Goal: Task Accomplishment & Management: Complete application form

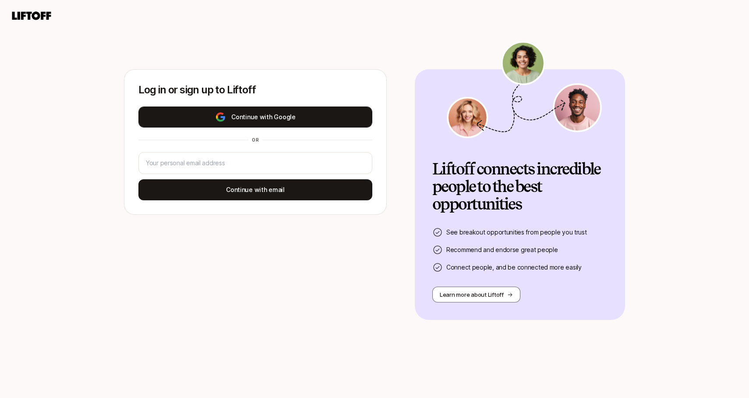
click at [230, 115] on button "Continue with Google" at bounding box center [255, 116] width 234 height 21
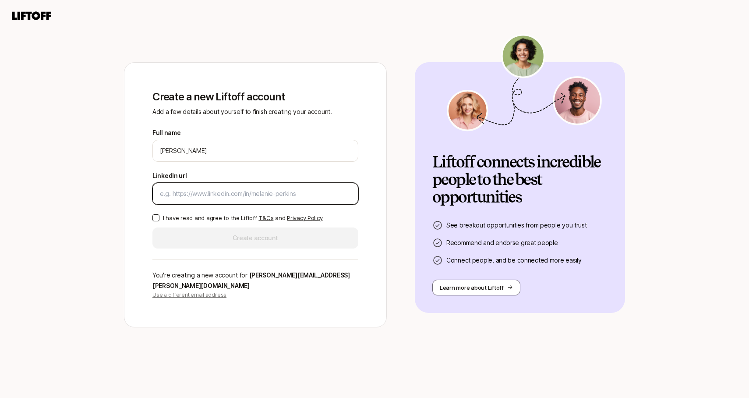
paste input "[URL][DOMAIN_NAME]"
type input "[URL][DOMAIN_NAME]"
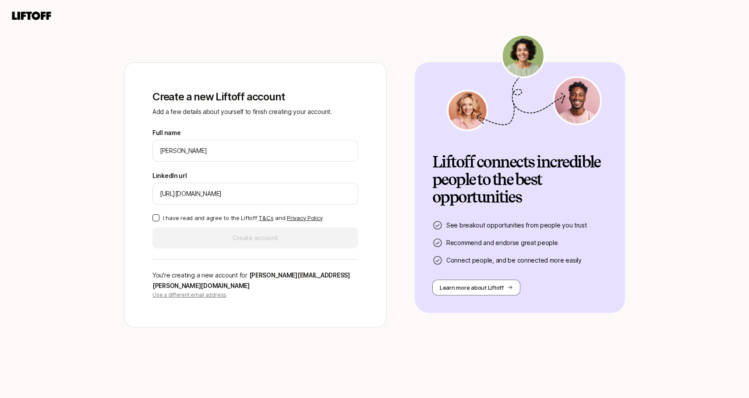
click at [188, 222] on p "I have read and agree to the Liftoff T&Cs and Privacy Policy" at bounding box center [242, 217] width 159 height 9
click at [159, 221] on button "I have read and agree to the Liftoff T&Cs and Privacy Policy" at bounding box center [155, 217] width 7 height 7
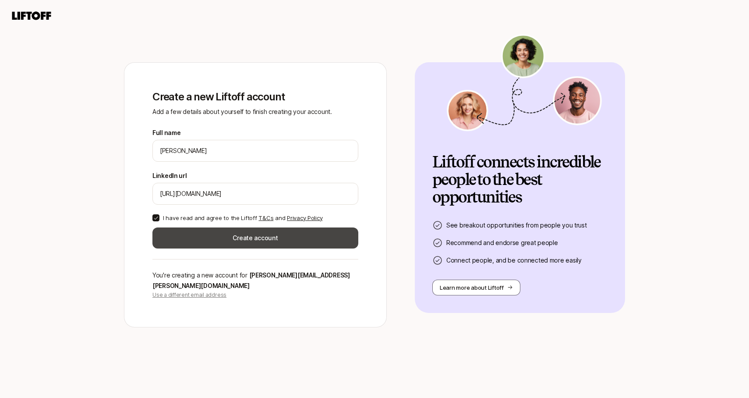
click at [201, 241] on button "Create account" at bounding box center [255, 237] width 206 height 21
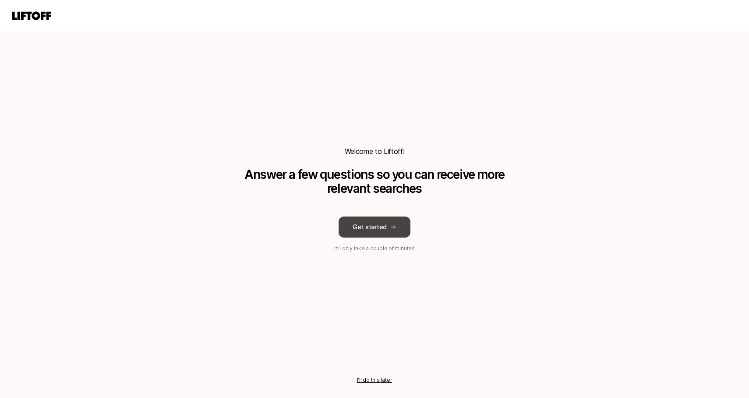
click at [377, 231] on button "Get started" at bounding box center [374, 226] width 72 height 21
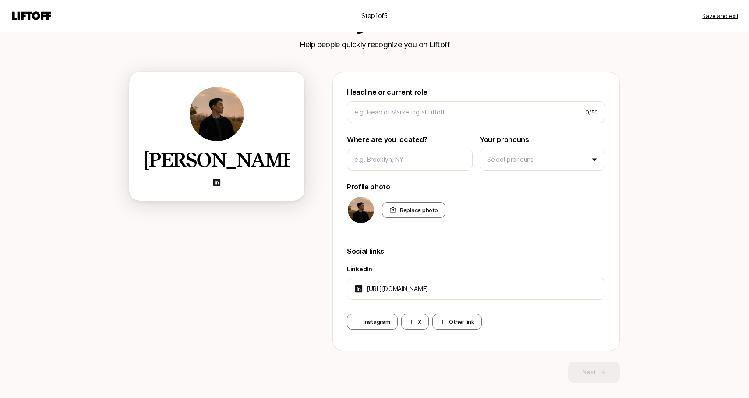
scroll to position [57, 0]
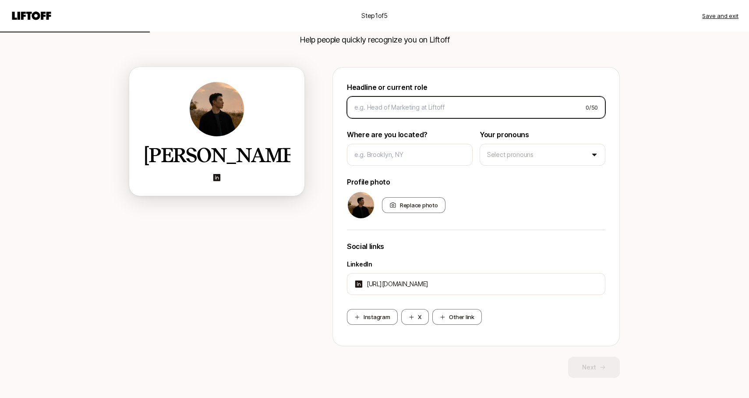
click at [477, 110] on input at bounding box center [466, 107] width 224 height 11
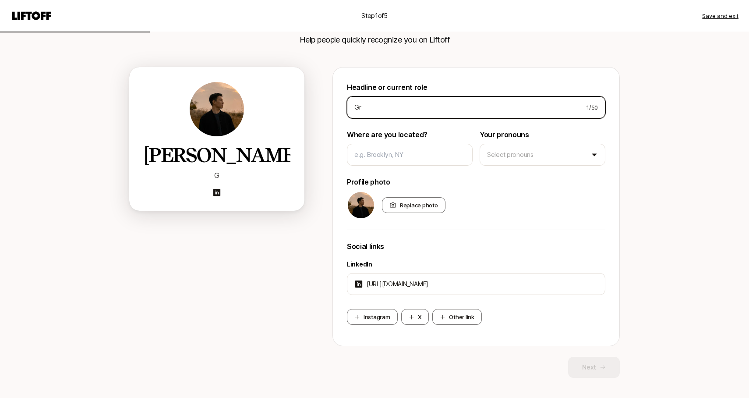
type input "G"
type input "P"
type input "Growth"
type input "Growth Product Manager at Liner"
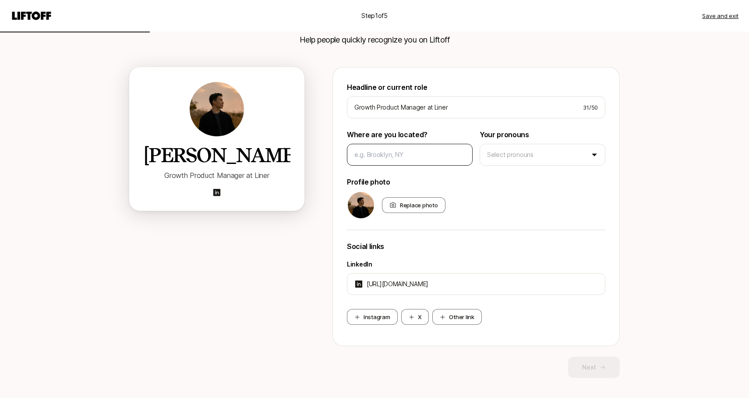
click at [447, 148] on div at bounding box center [410, 155] width 126 height 22
click at [426, 158] on input at bounding box center [409, 154] width 111 height 11
type input "s"
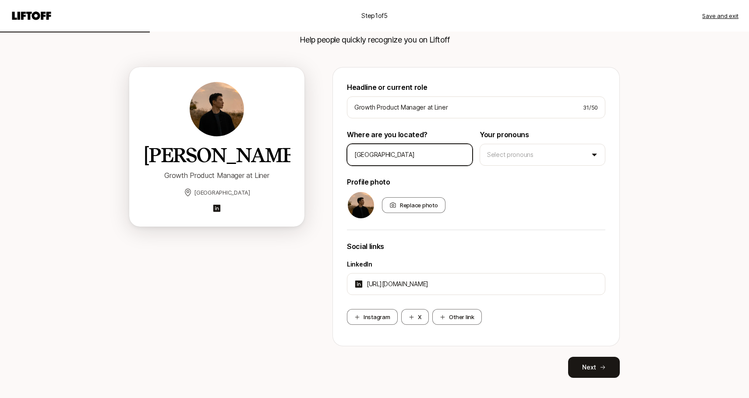
type input "[GEOGRAPHIC_DATA]"
click at [554, 166] on div "Headline or current role Growth Product Manager at Liner 31 / 50 Where are you …" at bounding box center [476, 206] width 258 height 250
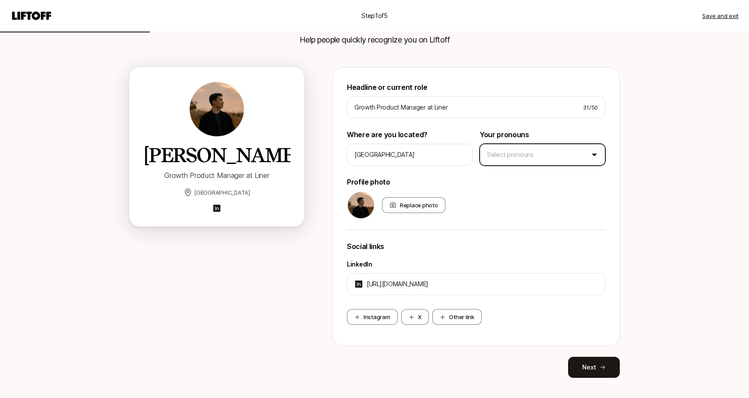
click at [554, 164] on html "Step 1 of 5 Save and exit Add your bio Help people quickly recognize you on Lif…" at bounding box center [374, 142] width 749 height 398
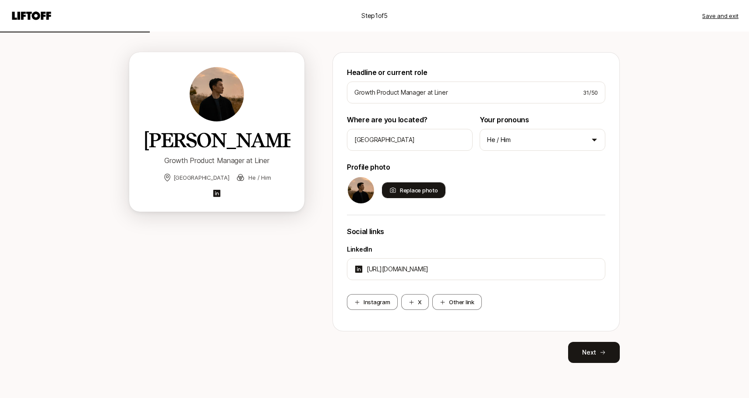
click at [423, 186] on div "Replace photo" at bounding box center [413, 190] width 63 height 16
click at [444, 196] on input "Replace photo" at bounding box center [445, 197] width 2 height 2
type input "C:\fakepath\U+A_digital-51 (1).jpg"
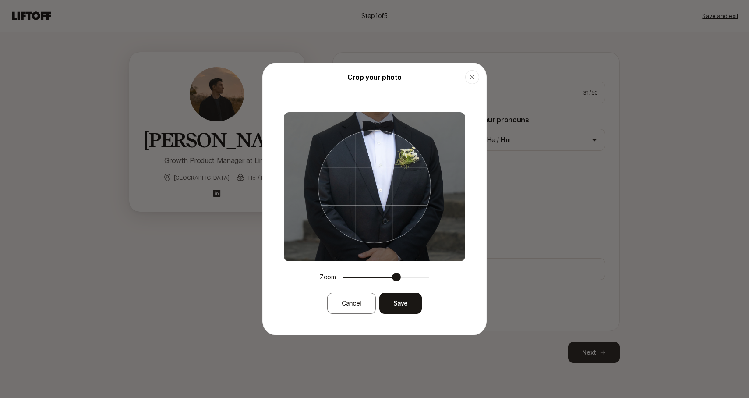
click at [397, 277] on span at bounding box center [396, 276] width 9 height 9
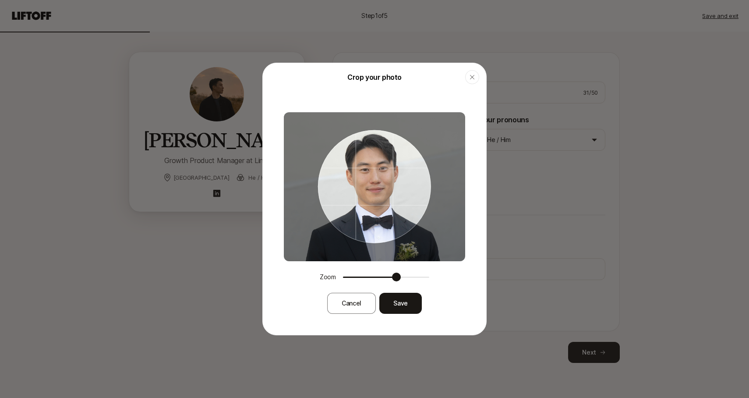
drag, startPoint x: 404, startPoint y: 196, endPoint x: 404, endPoint y: 291, distance: 94.6
click at [404, 291] on div "Zoom Cancel Save" at bounding box center [374, 212] width 223 height 243
click at [399, 304] on button "Save" at bounding box center [400, 302] width 42 height 21
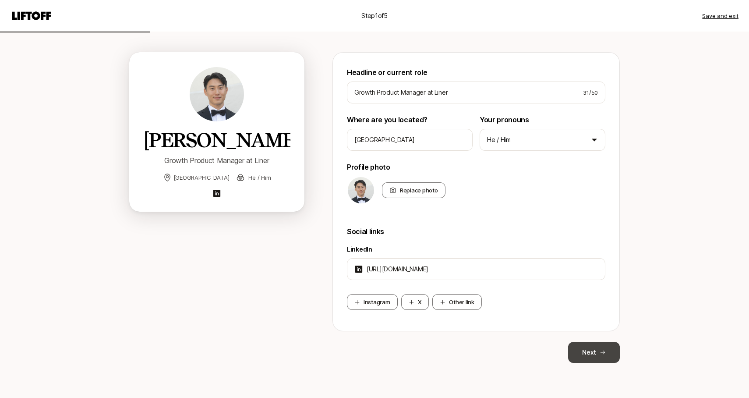
click at [572, 352] on button "Next" at bounding box center [594, 352] width 52 height 21
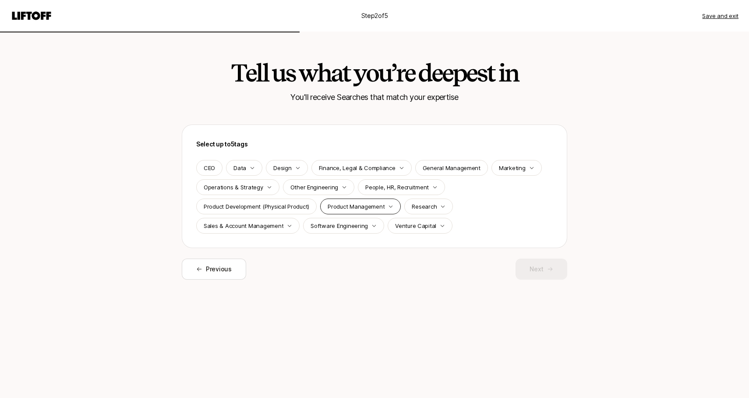
click at [331, 206] on p "Product Management" at bounding box center [356, 206] width 57 height 9
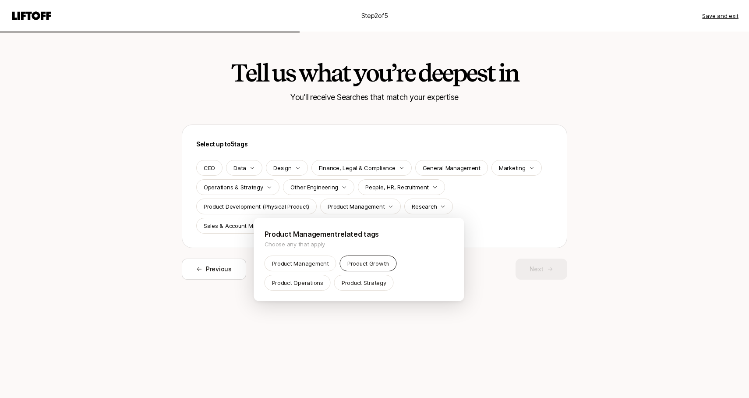
click at [366, 263] on p "Product Growth" at bounding box center [368, 263] width 42 height 9
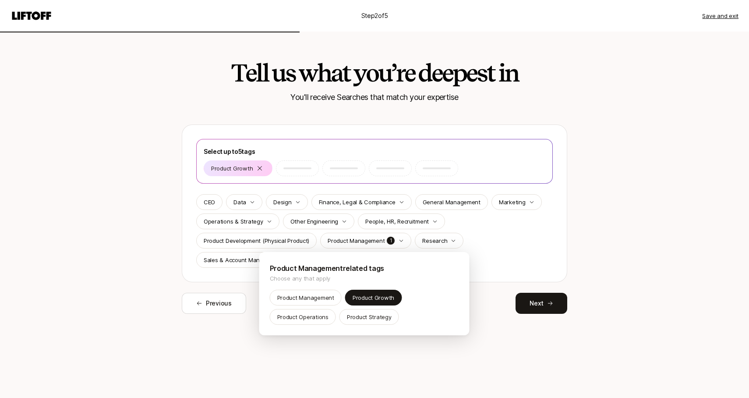
click at [534, 235] on html "Step 2 of 5 Save and exit Tell us what you’re deepest in You'll receive Searche…" at bounding box center [374, 199] width 749 height 398
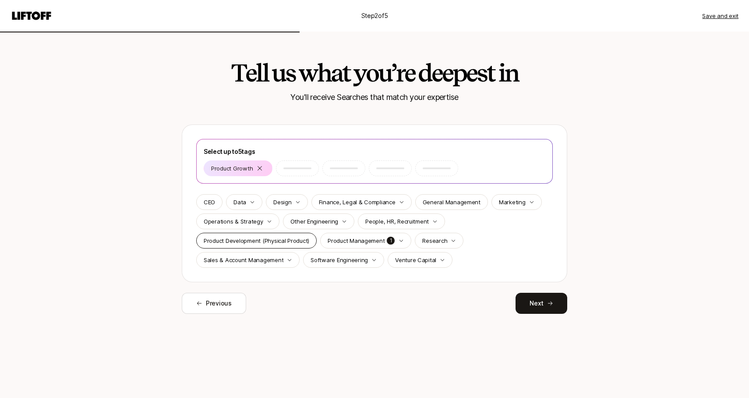
click at [306, 240] on p "Product Development (Physical Product)" at bounding box center [257, 240] width 106 height 9
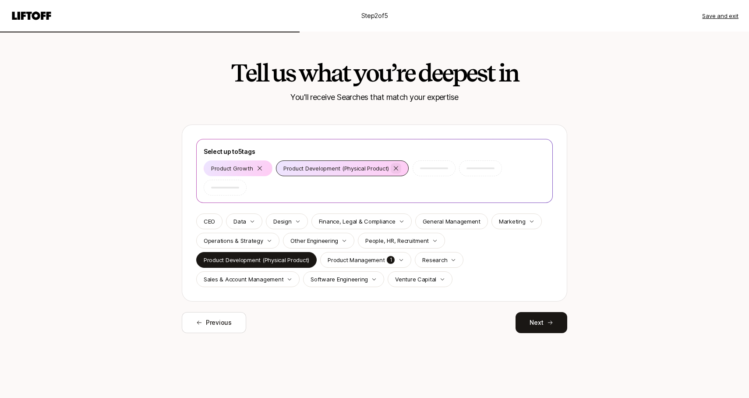
click at [395, 167] on icon at bounding box center [396, 168] width 4 height 4
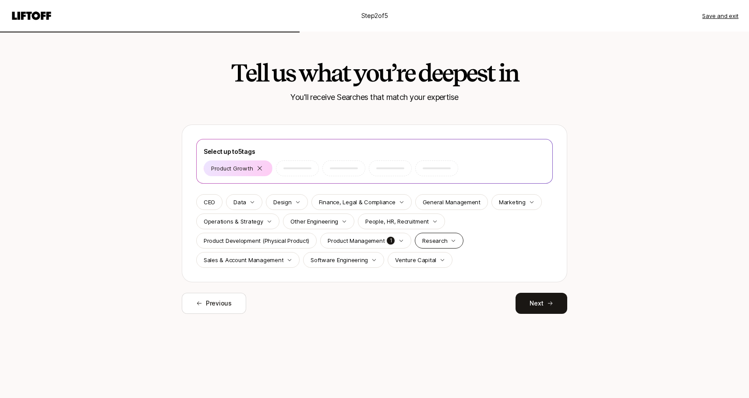
click at [435, 243] on p "Research" at bounding box center [434, 240] width 25 height 9
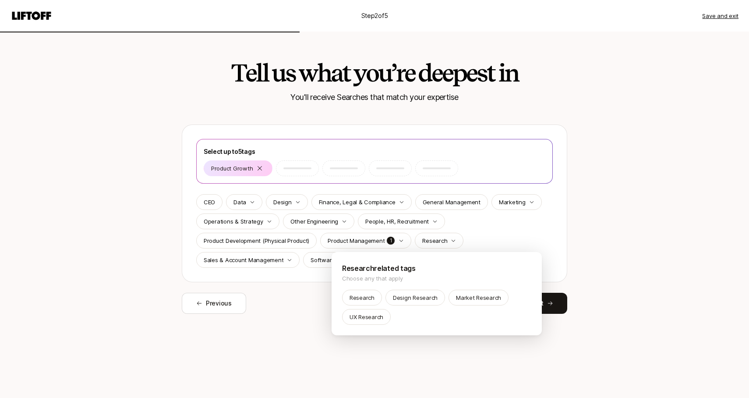
click at [488, 245] on html "Step 2 of 5 Save and exit Tell us what you’re deepest in You'll receive Searche…" at bounding box center [374, 199] width 749 height 398
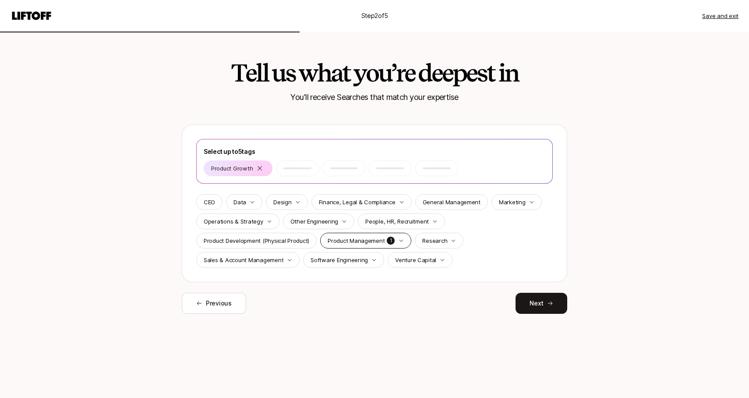
click at [352, 237] on p "Product Management" at bounding box center [356, 240] width 57 height 9
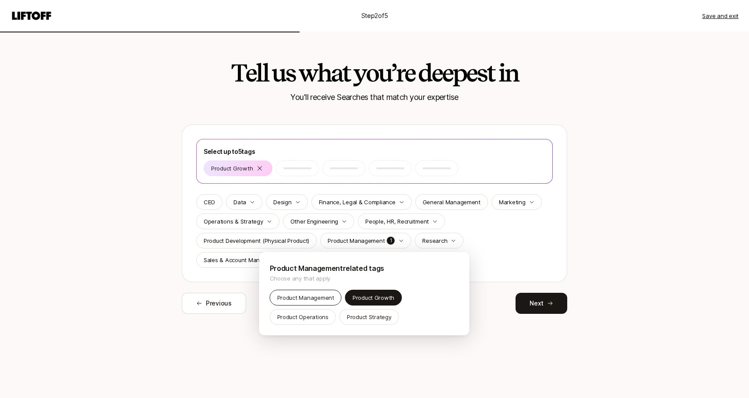
click at [303, 303] on div "Product Management" at bounding box center [306, 297] width 72 height 16
click at [504, 234] on html "Step 2 of 5 Save and exit Tell us what you’re deepest in You'll receive Searche…" at bounding box center [374, 199] width 749 height 398
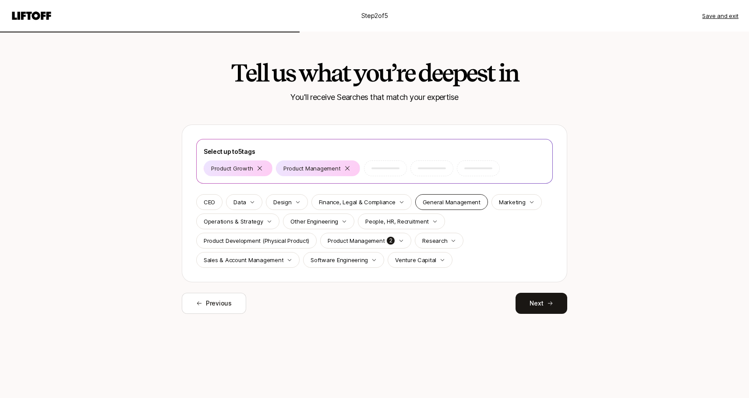
click at [469, 207] on div "General Management" at bounding box center [451, 202] width 73 height 16
click at [517, 204] on p "Marketing" at bounding box center [512, 201] width 27 height 9
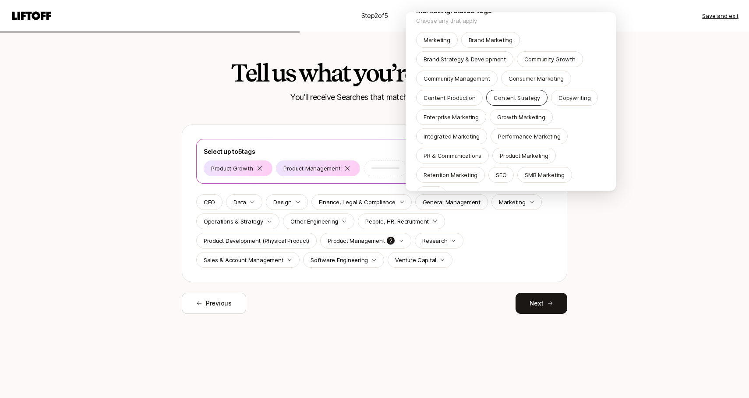
scroll to position [21, 0]
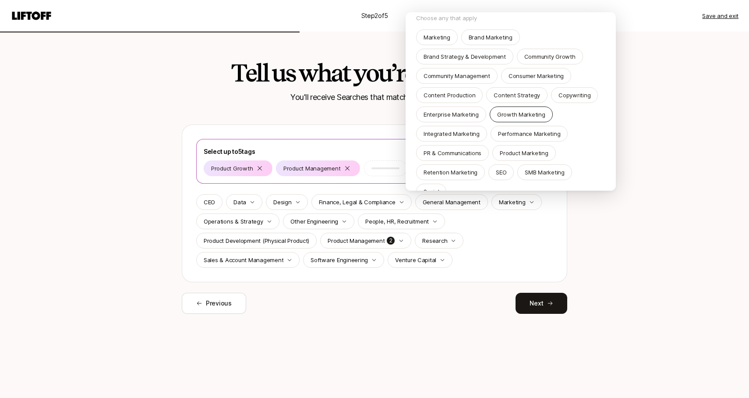
click at [540, 113] on p "Growth Marketing" at bounding box center [521, 114] width 48 height 9
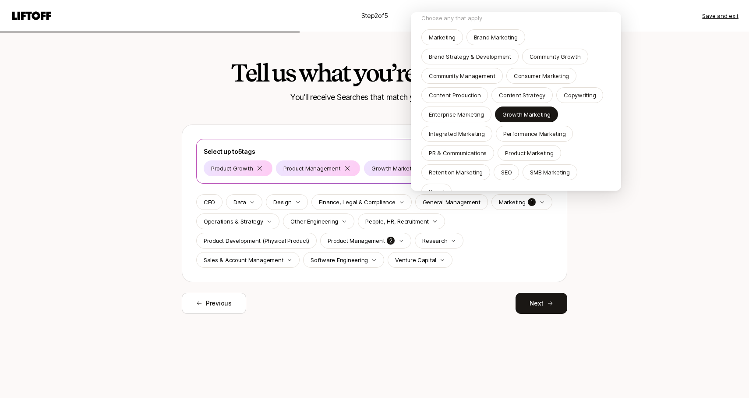
click at [532, 257] on html "Step 2 of 5 Save and exit Tell us what you’re deepest in You'll receive Searche…" at bounding box center [374, 199] width 749 height 398
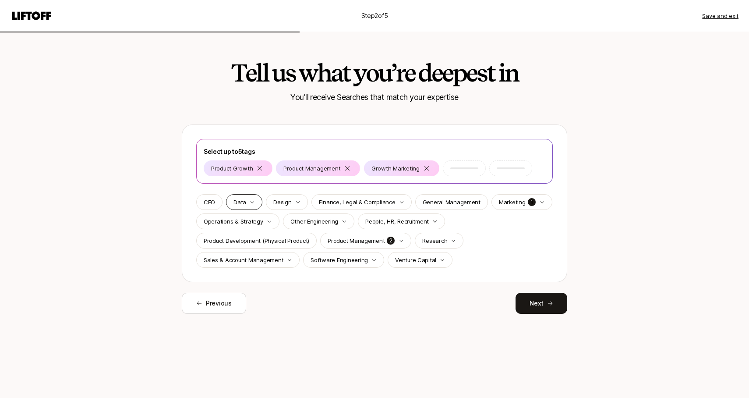
click at [253, 204] on div "Data" at bounding box center [244, 202] width 36 height 16
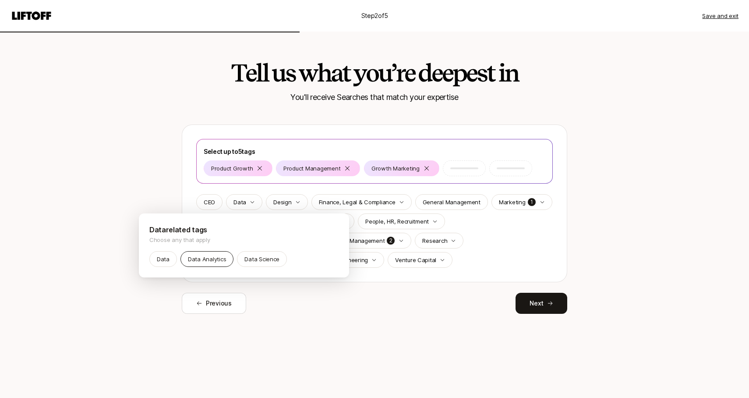
click at [192, 259] on p "Data Analytics" at bounding box center [207, 258] width 38 height 9
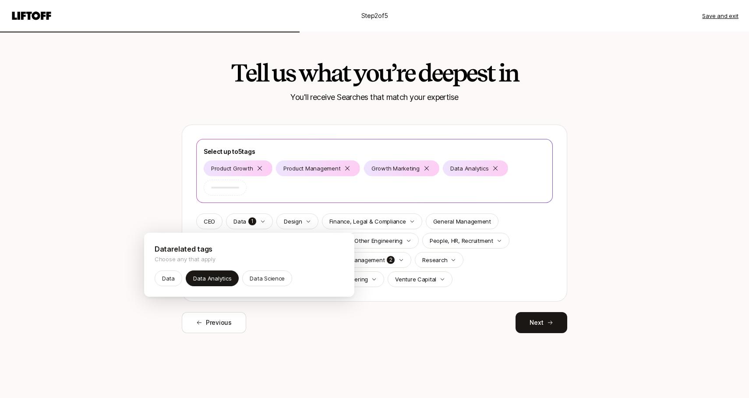
click at [517, 270] on html "Step 2 of 5 Save and exit Tell us what you’re deepest in You'll receive Searche…" at bounding box center [374, 199] width 749 height 398
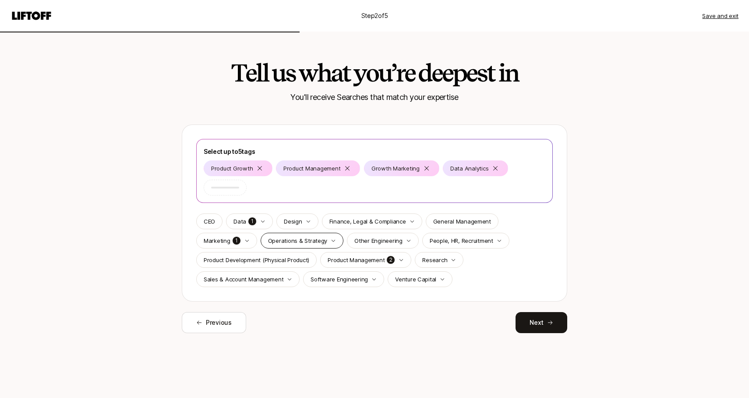
click at [305, 243] on p "Operations & Strategy" at bounding box center [298, 240] width 60 height 9
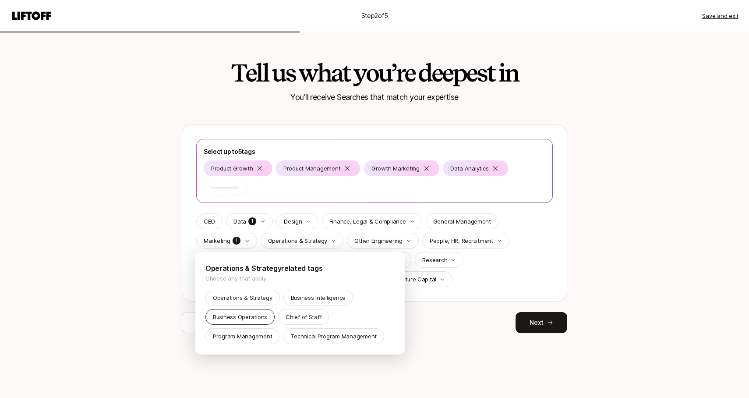
click at [247, 317] on p "Business Operations" at bounding box center [240, 316] width 54 height 9
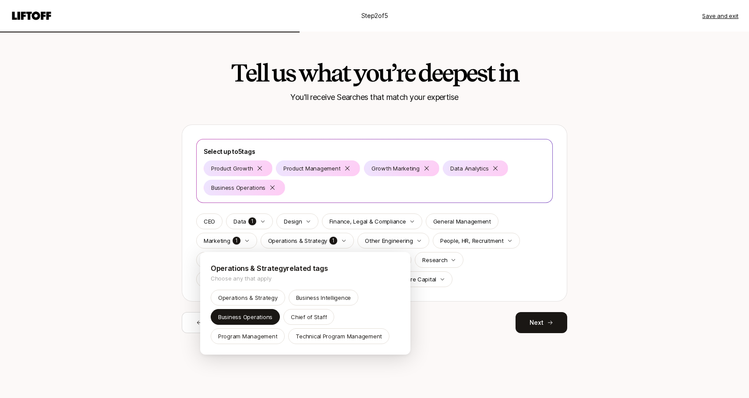
click at [559, 251] on html "Step 2 of 5 Save and exit Tell us what you’re deepest in You'll receive Searche…" at bounding box center [374, 199] width 749 height 398
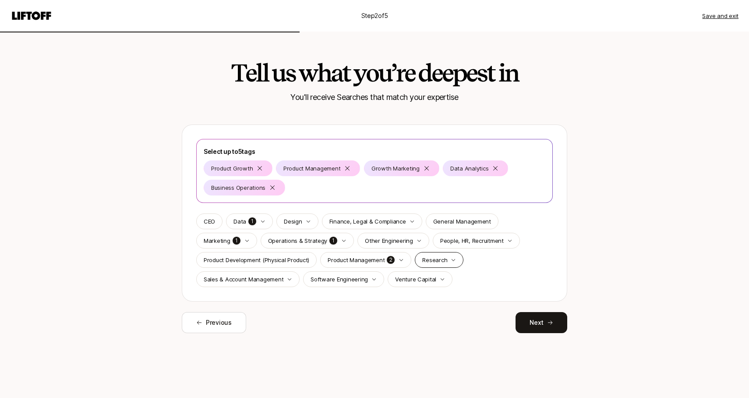
click at [425, 257] on p "Research" at bounding box center [434, 259] width 25 height 9
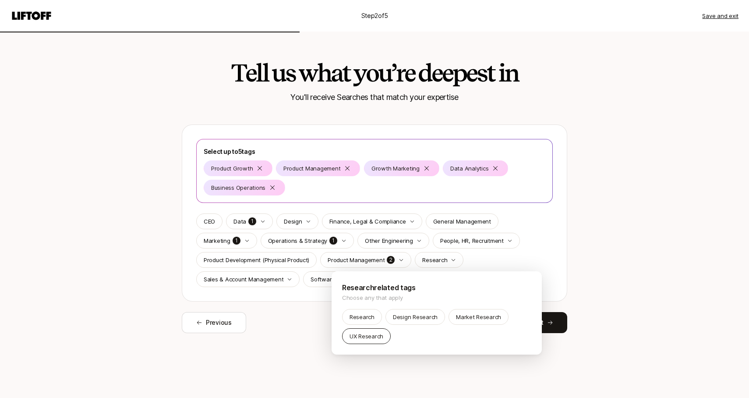
click at [383, 331] on div "UX Research" at bounding box center [366, 336] width 49 height 16
click at [540, 254] on html "Step 2 of 5 Save and exit Tell us what you’re deepest in You'll receive Searche…" at bounding box center [374, 199] width 749 height 398
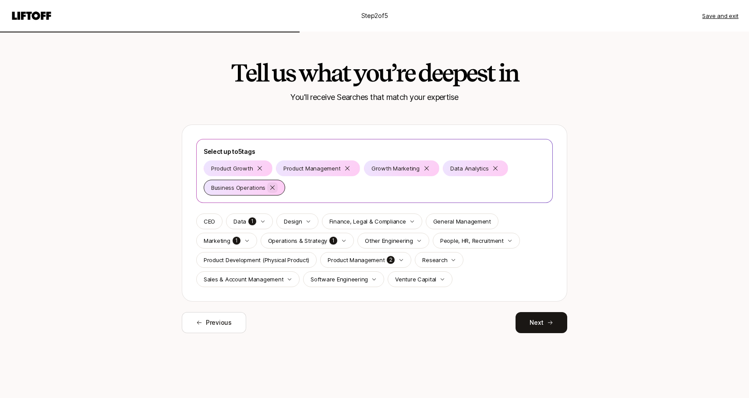
click at [274, 188] on icon at bounding box center [272, 187] width 7 height 7
click at [434, 258] on p "Research" at bounding box center [434, 259] width 25 height 9
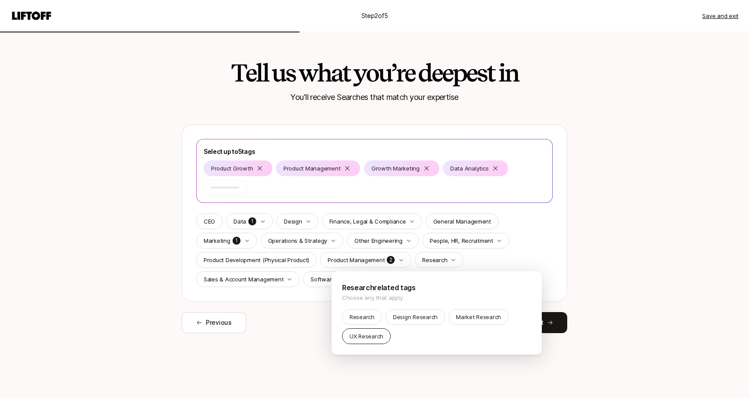
click at [371, 332] on p "UX Research" at bounding box center [366, 335] width 34 height 9
click at [272, 262] on html "Step 2 of 5 Save and exit Tell us what you’re deepest in You'll receive Searche…" at bounding box center [374, 199] width 749 height 398
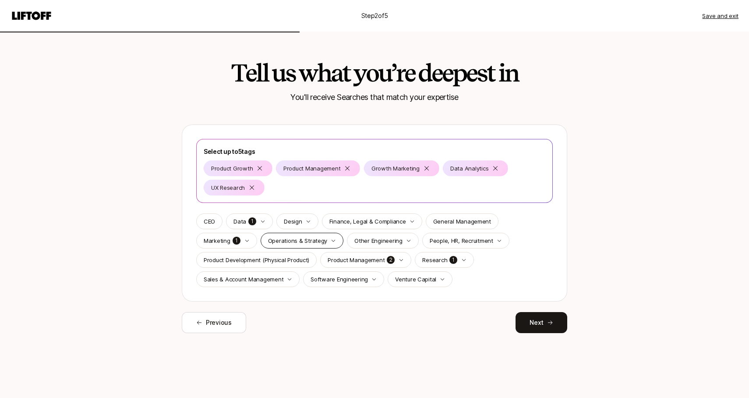
click at [310, 246] on div "Operations & Strategy" at bounding box center [302, 241] width 83 height 16
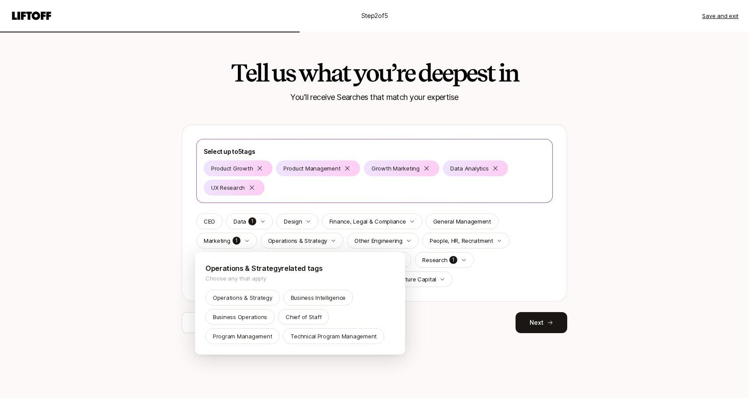
click at [507, 262] on html "Step 2 of 5 Save and exit Tell us what you’re deepest in You'll receive Searche…" at bounding box center [374, 199] width 749 height 398
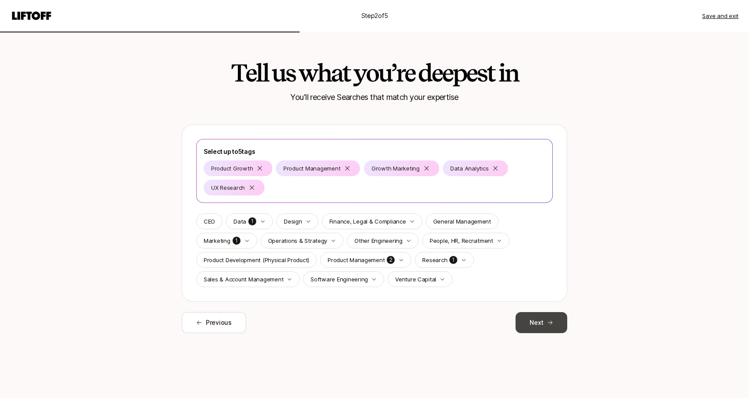
click at [540, 318] on button "Next" at bounding box center [541, 322] width 52 height 21
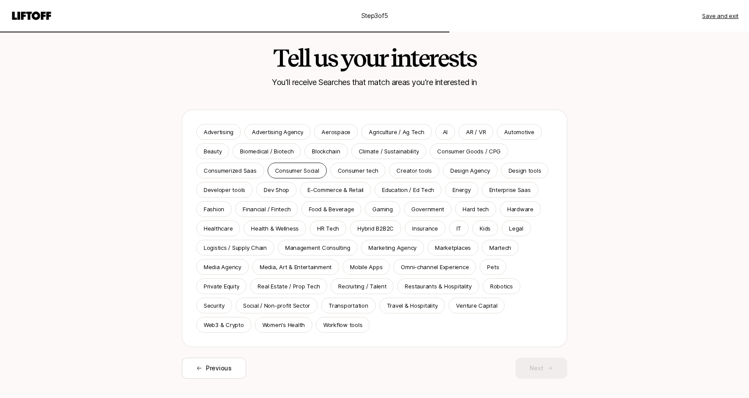
scroll to position [18, 0]
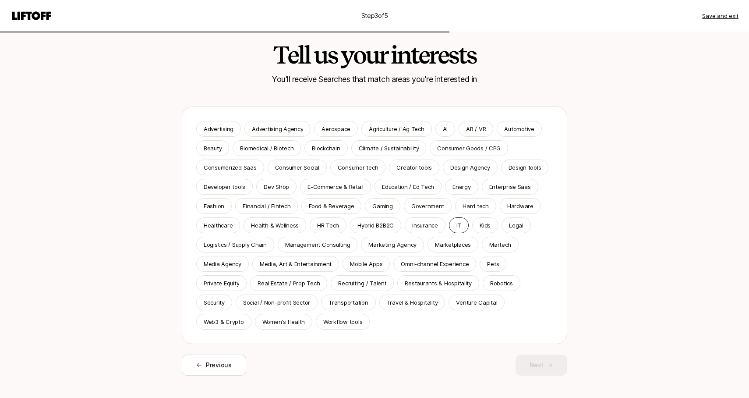
click at [458, 227] on div "IT" at bounding box center [459, 225] width 20 height 16
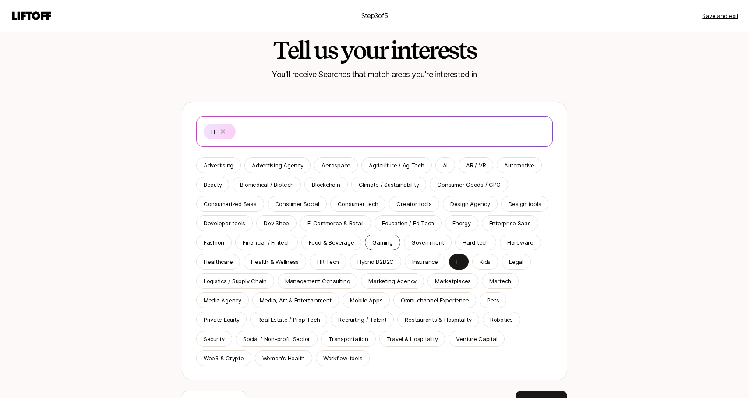
scroll to position [19, 0]
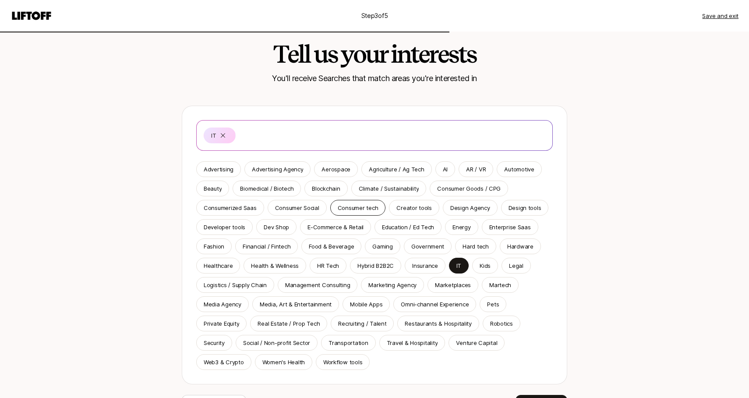
click at [356, 214] on div "Consumer tech" at bounding box center [358, 208] width 56 height 16
click at [223, 135] on icon at bounding box center [222, 135] width 7 height 7
click at [633, 204] on div "Step 3 of 5 Save and exit Tell us your interests You'll receive Searches that m…" at bounding box center [374, 215] width 749 height 469
click at [443, 172] on p "AI" at bounding box center [445, 169] width 5 height 9
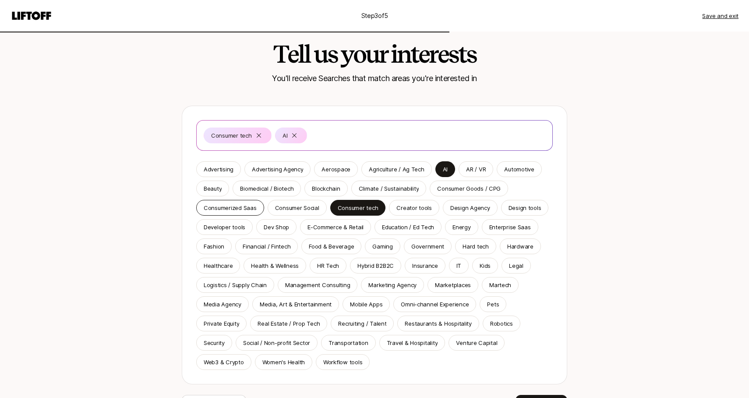
click at [231, 213] on div "Consumerized Saas" at bounding box center [230, 208] width 68 height 16
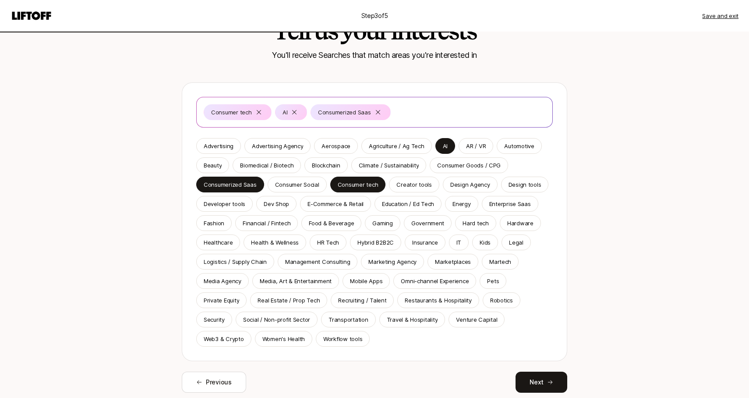
scroll to position [72, 0]
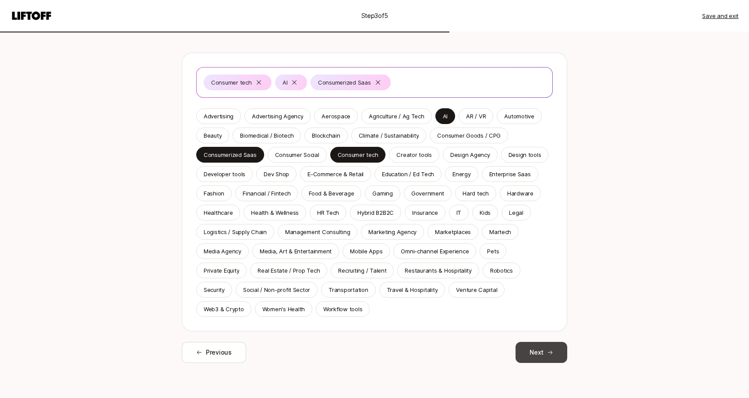
click at [534, 357] on button "Next" at bounding box center [541, 352] width 52 height 21
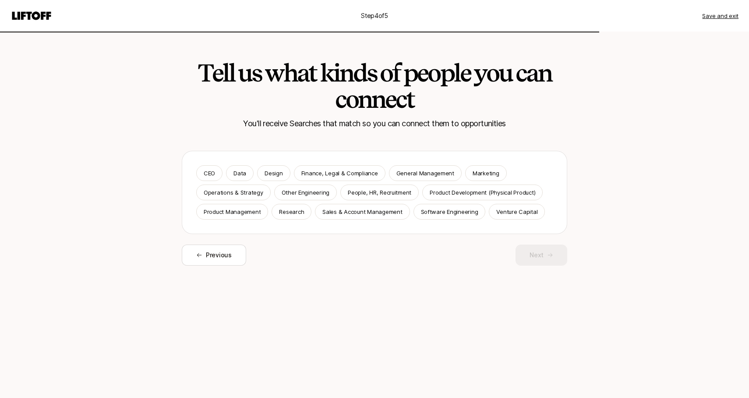
click at [309, 129] on p "You'll receive Searches that match so you can connect them to opportunities" at bounding box center [374, 123] width 263 height 12
click at [219, 176] on div "CEO" at bounding box center [209, 173] width 26 height 16
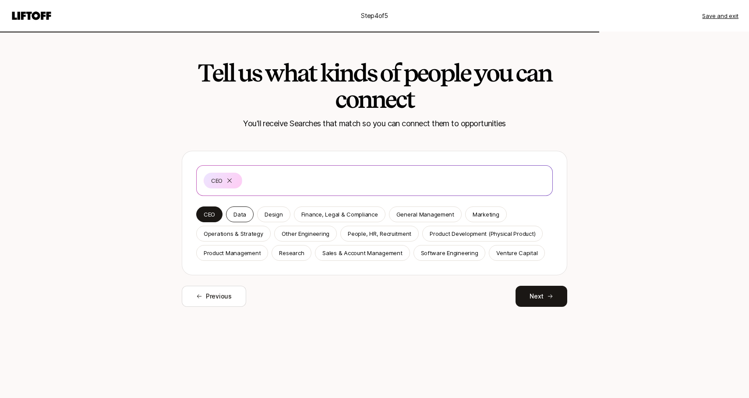
click at [244, 214] on p "Data" at bounding box center [239, 214] width 13 height 9
click at [426, 214] on p "General Management" at bounding box center [425, 214] width 58 height 9
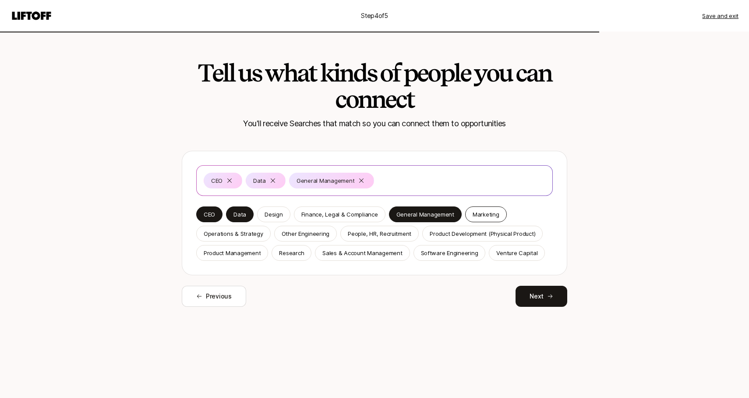
click at [479, 214] on p "Marketing" at bounding box center [485, 214] width 27 height 9
click at [445, 213] on p "General Management" at bounding box center [425, 214] width 58 height 9
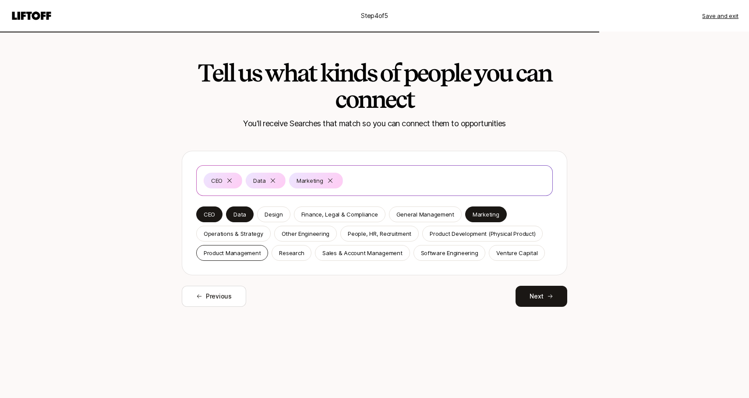
click at [255, 256] on p "Product Management" at bounding box center [232, 252] width 57 height 9
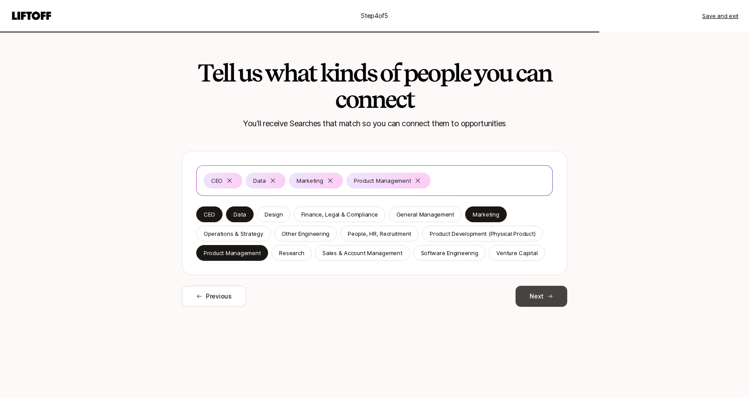
click at [543, 286] on button "Next" at bounding box center [541, 295] width 52 height 21
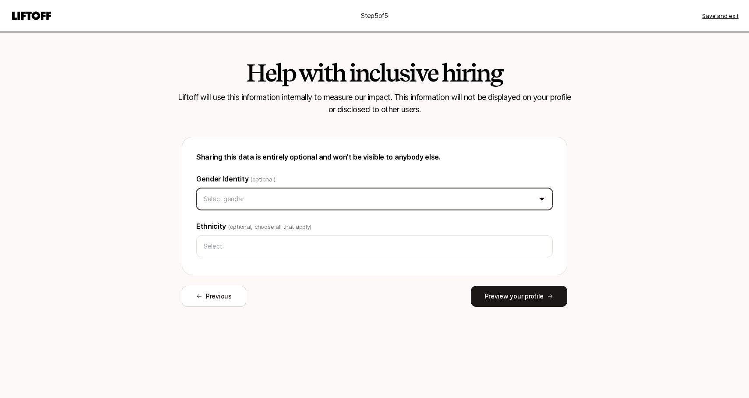
click at [469, 202] on html "Step 5 of 5 Save and exit Help with inclusive hiring Liftoff will use this info…" at bounding box center [374, 199] width 749 height 398
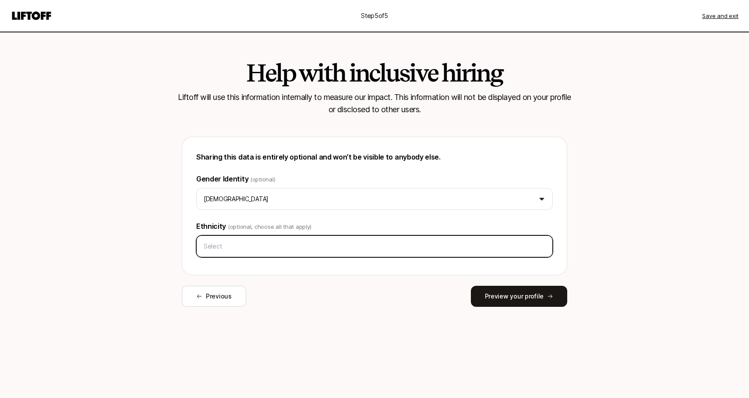
click at [378, 254] on input "text" at bounding box center [374, 246] width 349 height 16
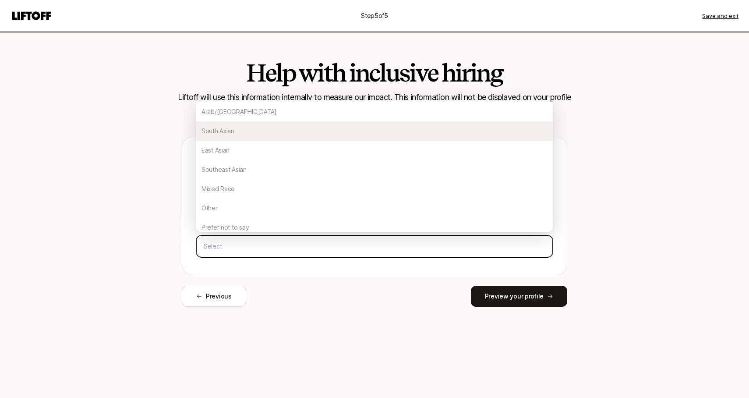
scroll to position [100, 0]
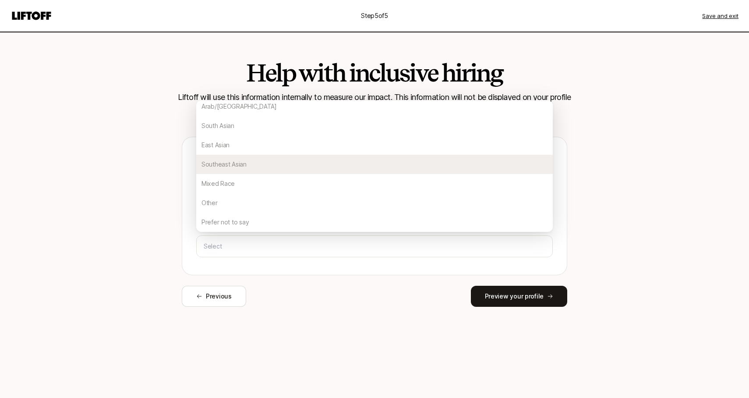
click at [610, 166] on div "Help with inclusive hiring Liftoff will use this information internally to meas…" at bounding box center [374, 187] width 504 height 310
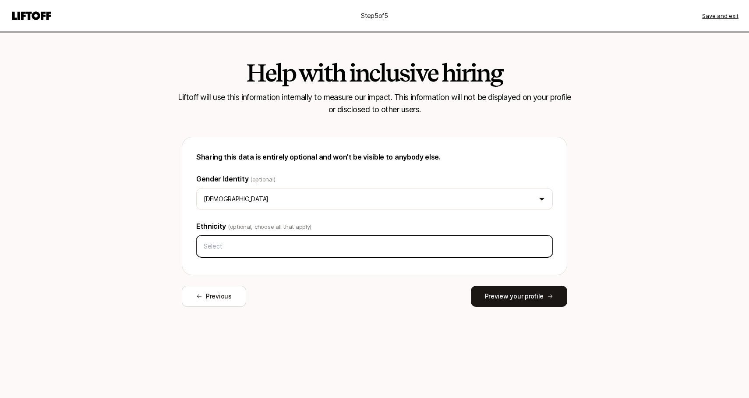
click at [246, 246] on input "text" at bounding box center [374, 246] width 349 height 16
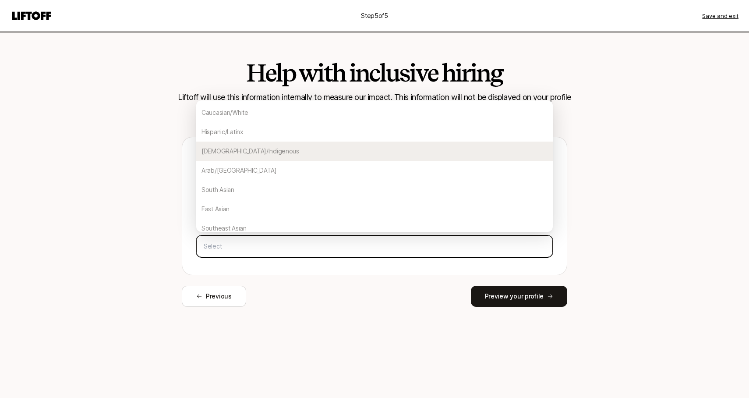
scroll to position [55, 0]
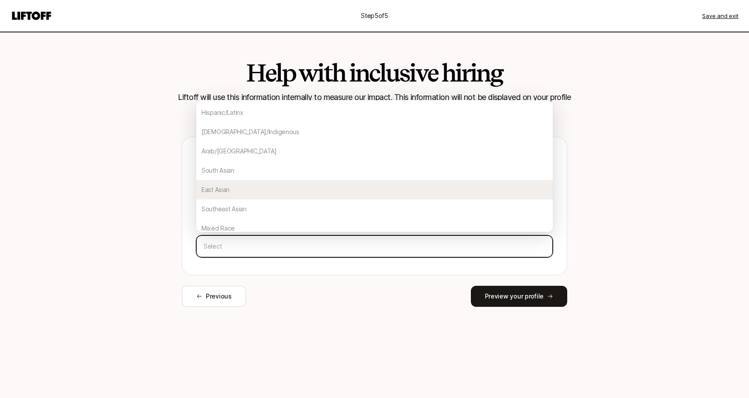
click at [253, 184] on div "East Asian" at bounding box center [374, 189] width 356 height 19
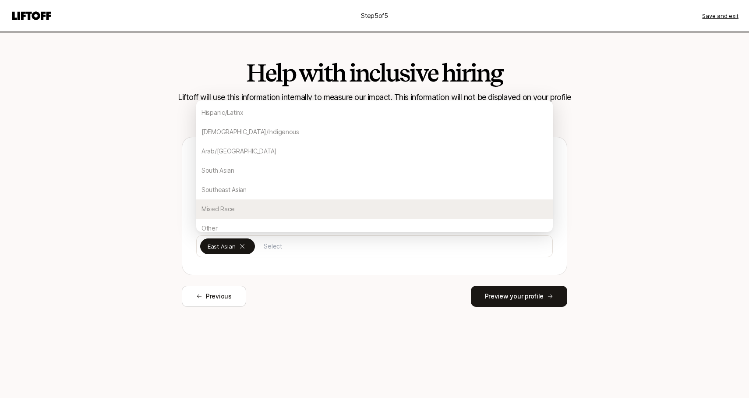
click at [479, 335] on div "Help with inclusive hiring Liftoff will use this information internally to meas…" at bounding box center [374, 187] width 504 height 310
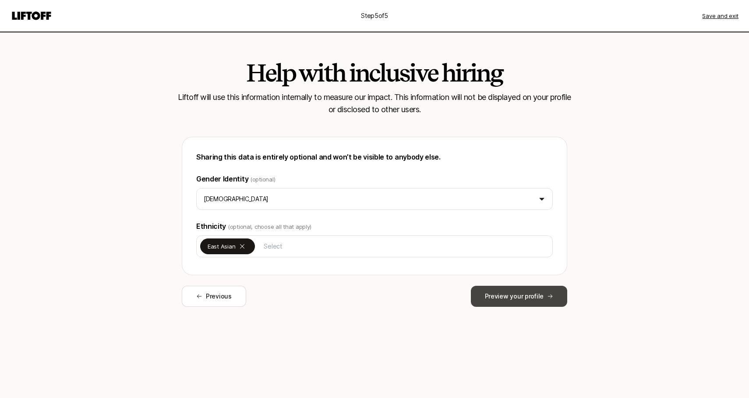
click at [522, 299] on button "Preview your profile" at bounding box center [519, 295] width 96 height 21
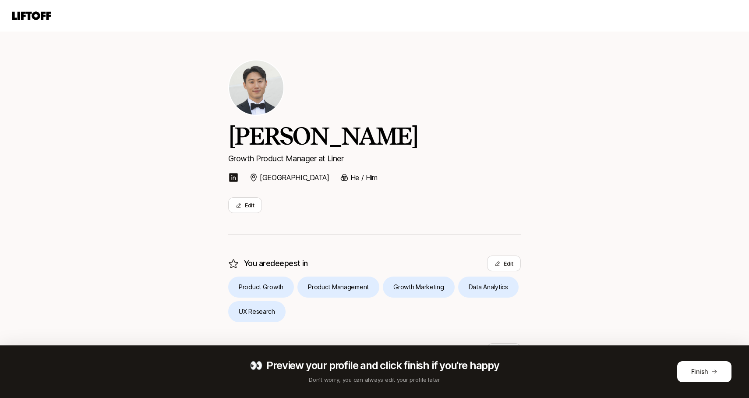
scroll to position [120, 0]
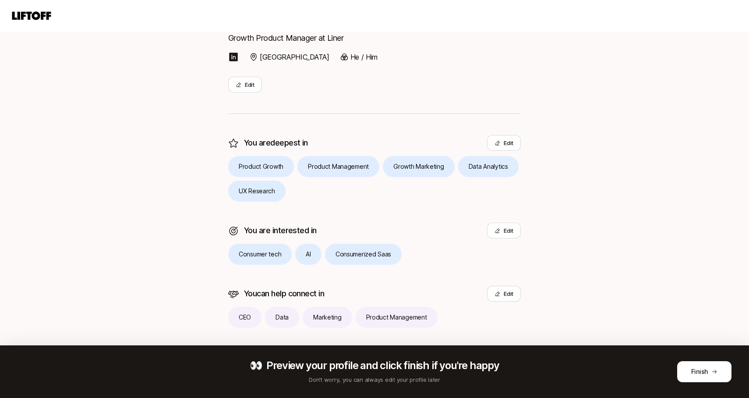
click at [317, 292] on p "You can help connect in" at bounding box center [284, 293] width 80 height 12
click at [635, 233] on div "[PERSON_NAME] Growth Product Manager at Liner [GEOGRAPHIC_DATA] He / Him Edit Y…" at bounding box center [374, 139] width 749 height 518
click at [711, 370] on icon at bounding box center [714, 371] width 6 height 6
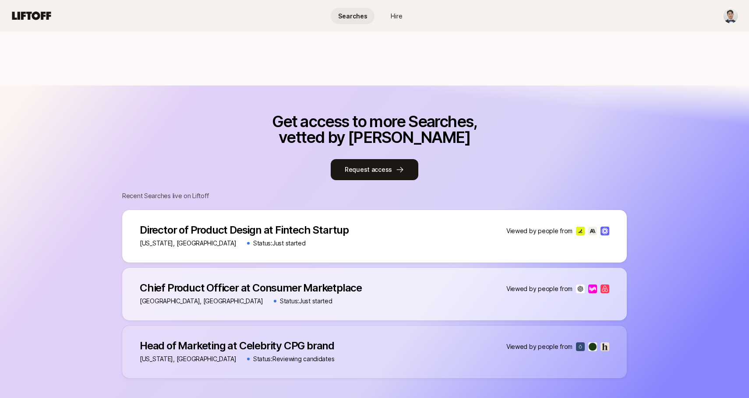
scroll to position [324, 0]
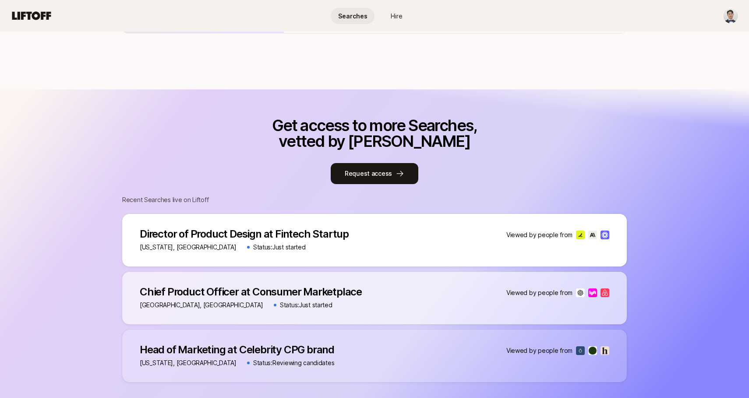
click at [384, 123] on p "Get access to more Searches, vetted by [PERSON_NAME]" at bounding box center [374, 133] width 215 height 32
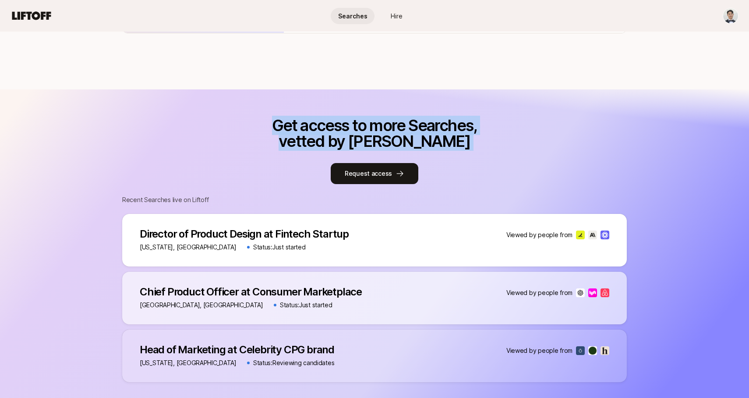
click at [384, 123] on p "Get access to more Searches, vetted by [PERSON_NAME]" at bounding box center [374, 133] width 215 height 32
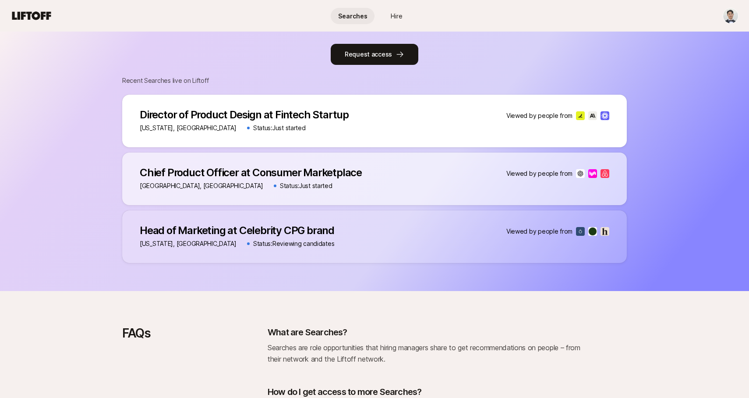
scroll to position [447, 0]
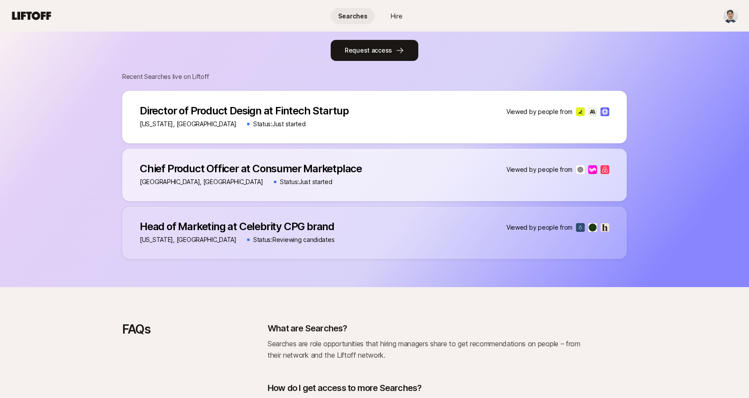
click at [190, 79] on p "Recent Searches live on Liftoff" at bounding box center [374, 76] width 504 height 11
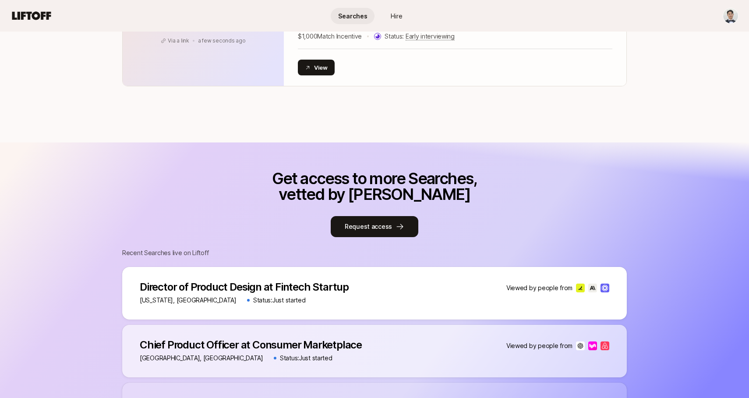
scroll to position [85, 0]
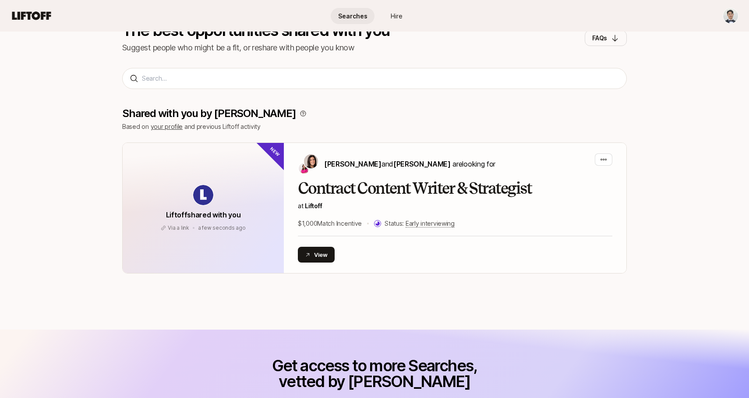
click at [397, 15] on span "Hire" at bounding box center [397, 15] width 12 height 9
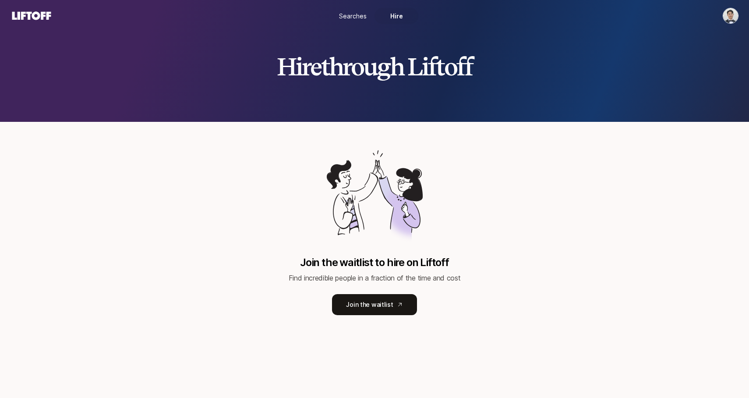
click at [360, 18] on span "Searches" at bounding box center [353, 15] width 28 height 9
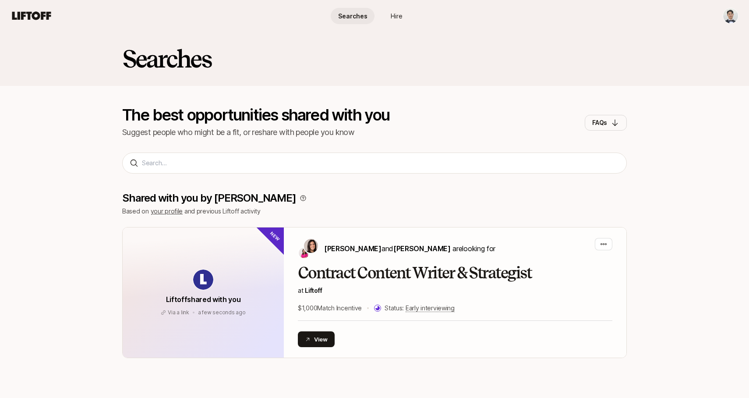
click at [332, 178] on div "Shared with you by Liftoff Based on your profile and previous Liftoff activity …" at bounding box center [374, 276] width 504 height 204
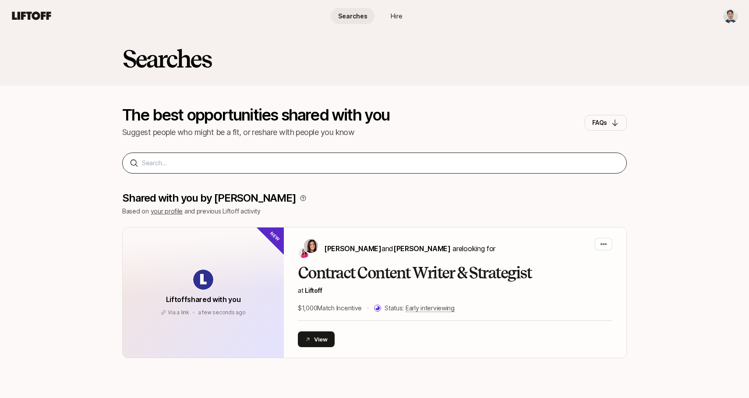
click at [349, 172] on div at bounding box center [374, 162] width 504 height 21
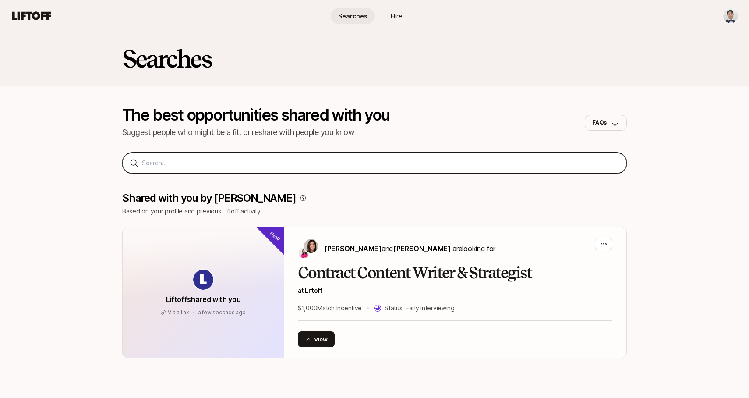
click at [362, 163] on input at bounding box center [380, 163] width 477 height 11
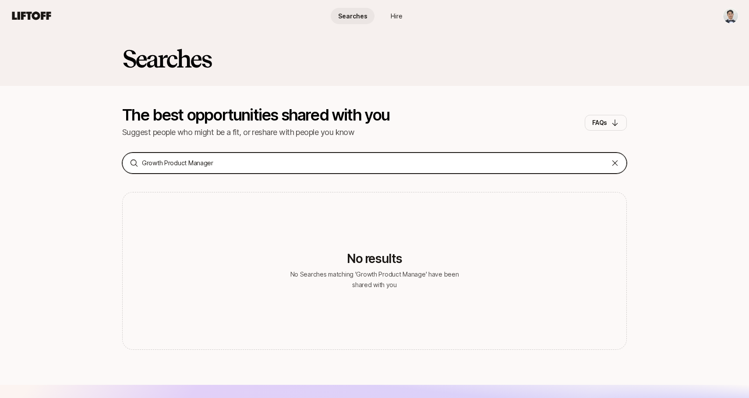
type input "Growth Product Manager"
click at [170, 165] on input "Growth Product Manager" at bounding box center [374, 163] width 465 height 11
click at [164, 164] on input "Growth Product Manager" at bounding box center [374, 163] width 465 height 11
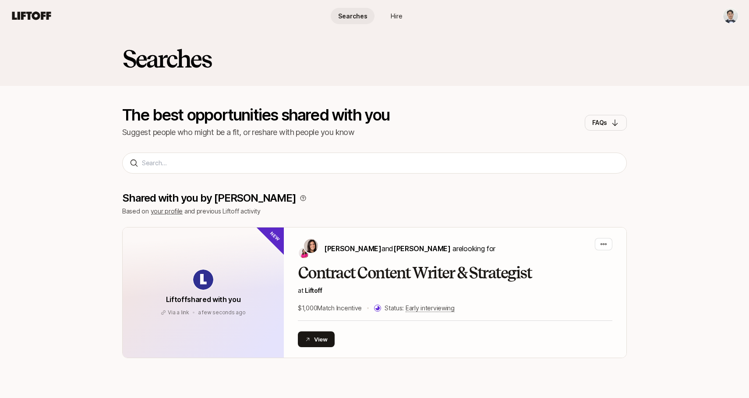
click at [77, 159] on div "Searches The best opportunities shared with you Suggest people who might be a f…" at bounding box center [374, 96] width 749 height 128
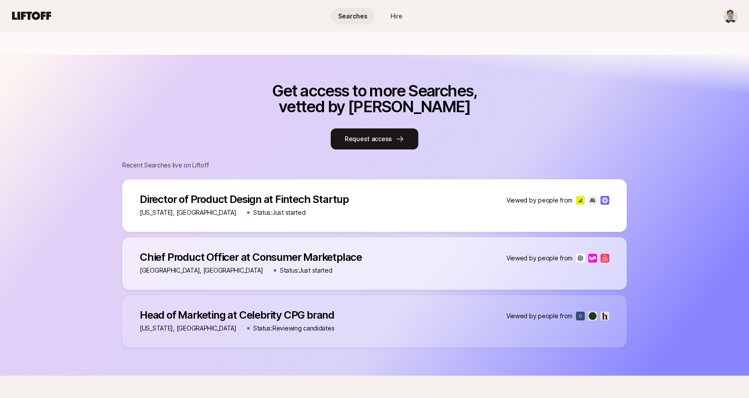
scroll to position [370, 0]
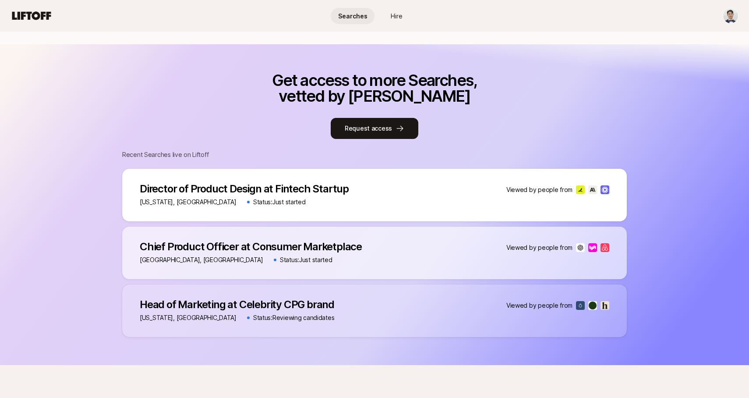
click at [420, 91] on p "Get access to more Searches, vetted by [PERSON_NAME]" at bounding box center [374, 88] width 215 height 32
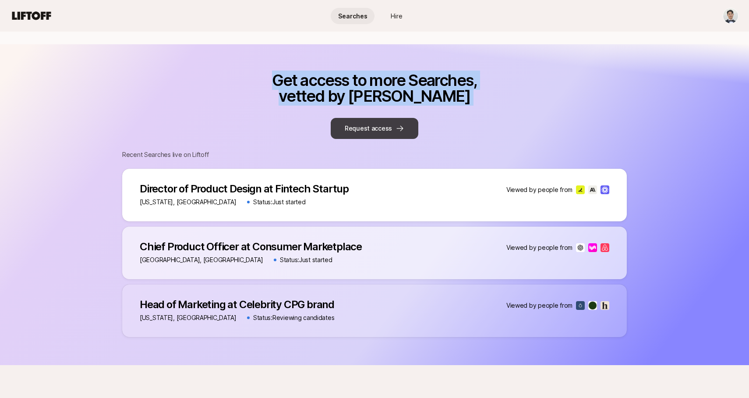
click at [413, 125] on button "Request access" at bounding box center [375, 128] width 88 height 21
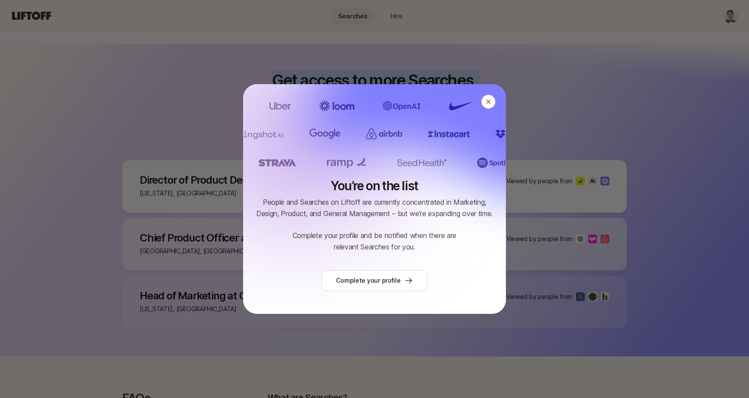
click at [411, 201] on p "People and Searches on Liftoff are currently concentrated in Marketing, Design,…" at bounding box center [375, 207] width 242 height 23
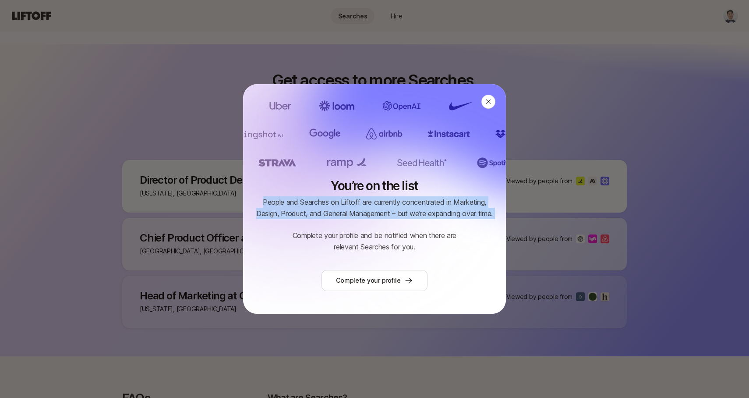
click at [411, 230] on p "Complete your profile and be notified when there are relevant Searches for you." at bounding box center [375, 240] width 194 height 23
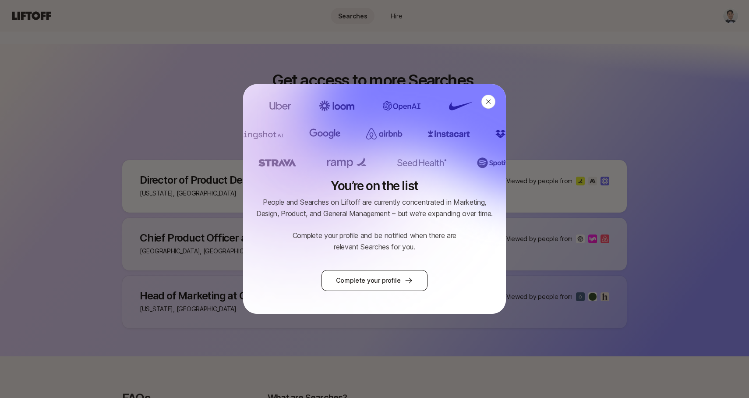
click at [401, 278] on link "Complete your profile" at bounding box center [374, 280] width 106 height 21
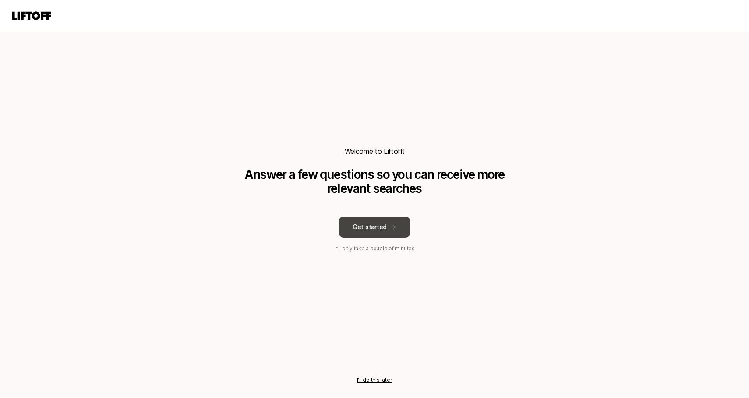
click at [399, 232] on button "Get started" at bounding box center [374, 226] width 72 height 21
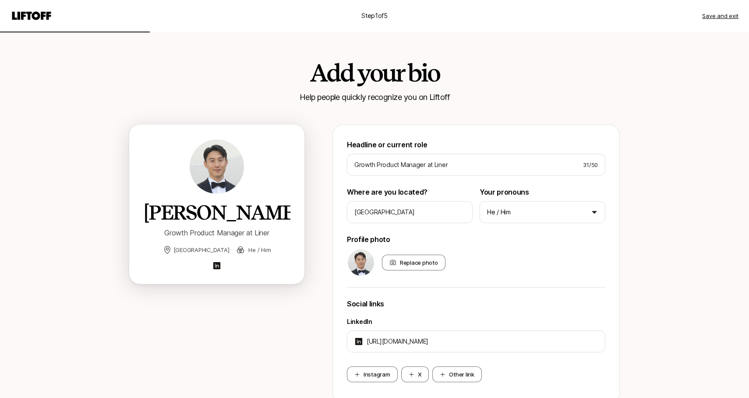
scroll to position [72, 0]
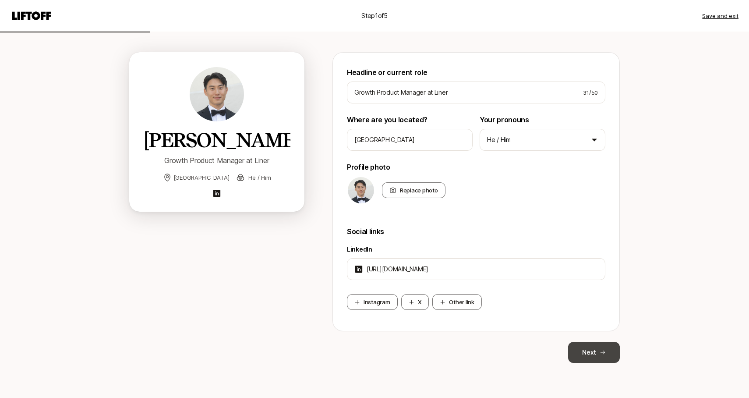
click at [578, 350] on button "Next" at bounding box center [594, 352] width 52 height 21
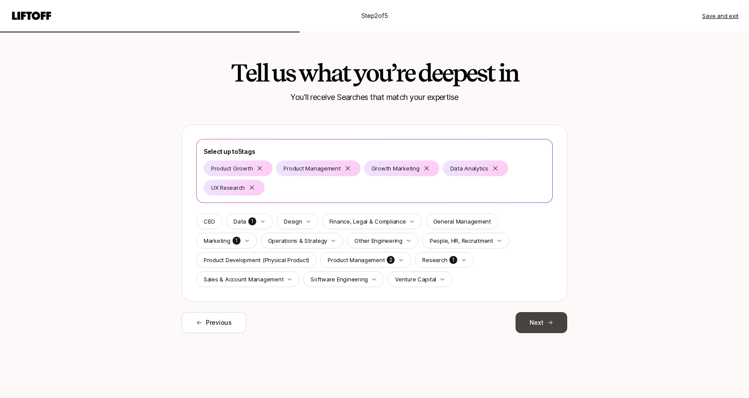
click at [550, 317] on button "Next" at bounding box center [541, 322] width 52 height 21
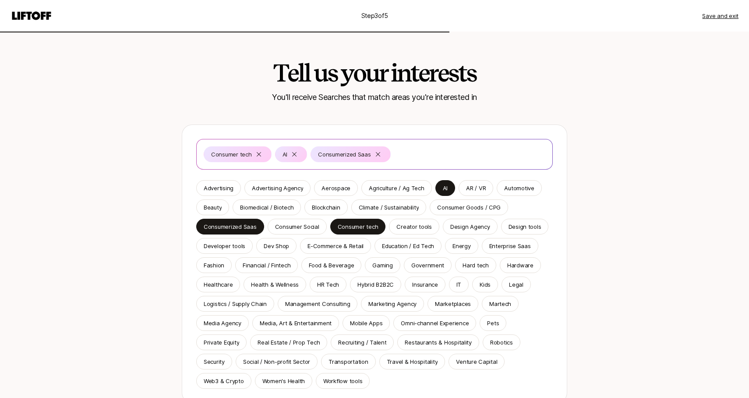
scroll to position [72, 0]
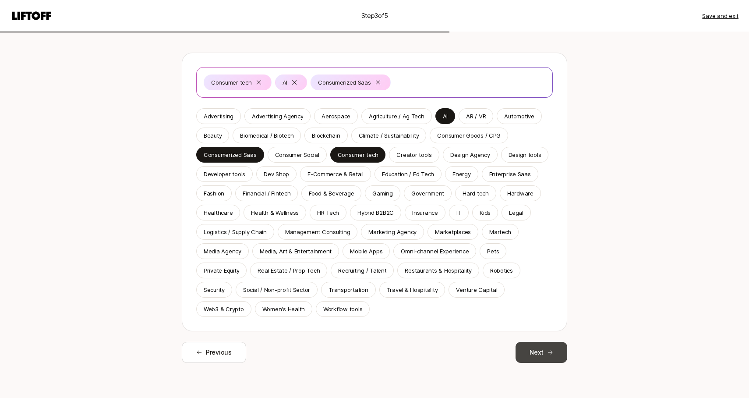
click at [544, 359] on button "Next" at bounding box center [541, 352] width 52 height 21
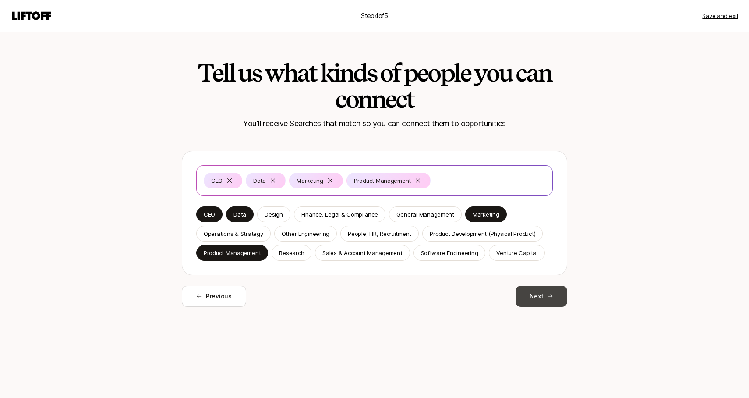
click at [549, 306] on button "Next" at bounding box center [541, 295] width 52 height 21
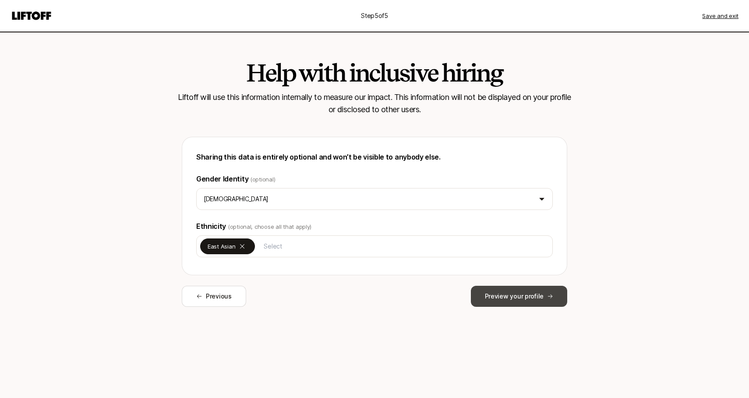
click at [551, 293] on icon at bounding box center [550, 296] width 6 height 6
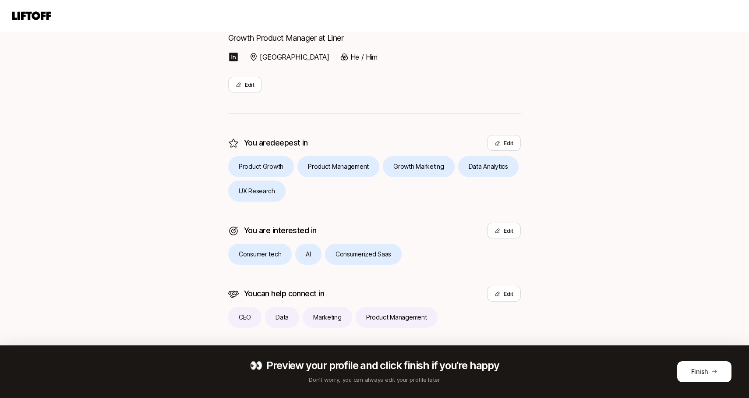
click at [691, 359] on div "👀 Preview your profile and click finish if you're happy Don’t worry, you can al…" at bounding box center [374, 371] width 749 height 53
click at [691, 367] on button "Finish" at bounding box center [704, 371] width 54 height 21
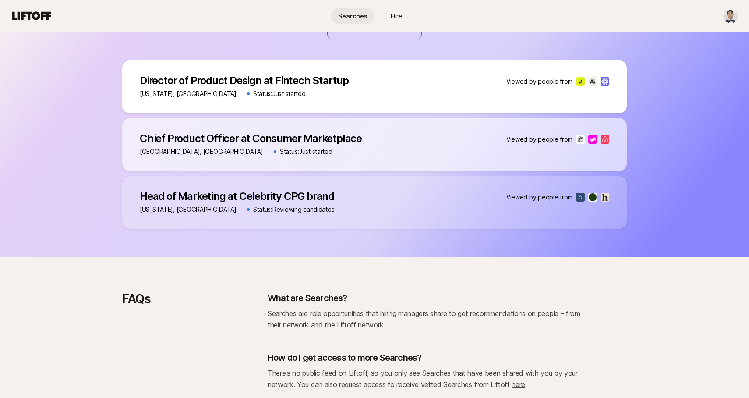
scroll to position [364, 0]
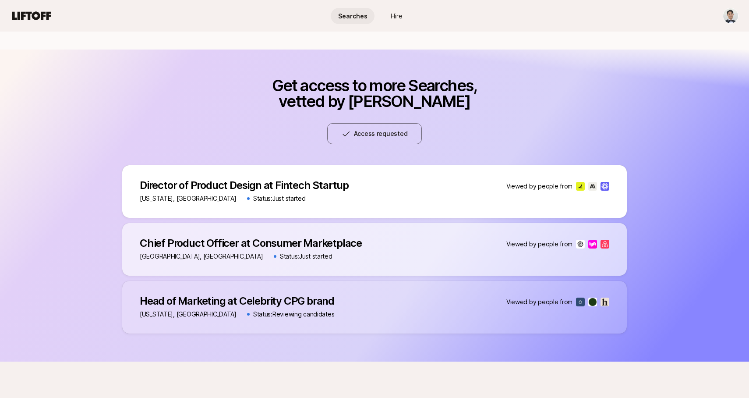
click at [400, 30] on div "Searches Hire" at bounding box center [375, 16] width 88 height 32
click at [400, 11] on span "Hire" at bounding box center [397, 15] width 12 height 9
